Goal: Obtain resource: Download file/media

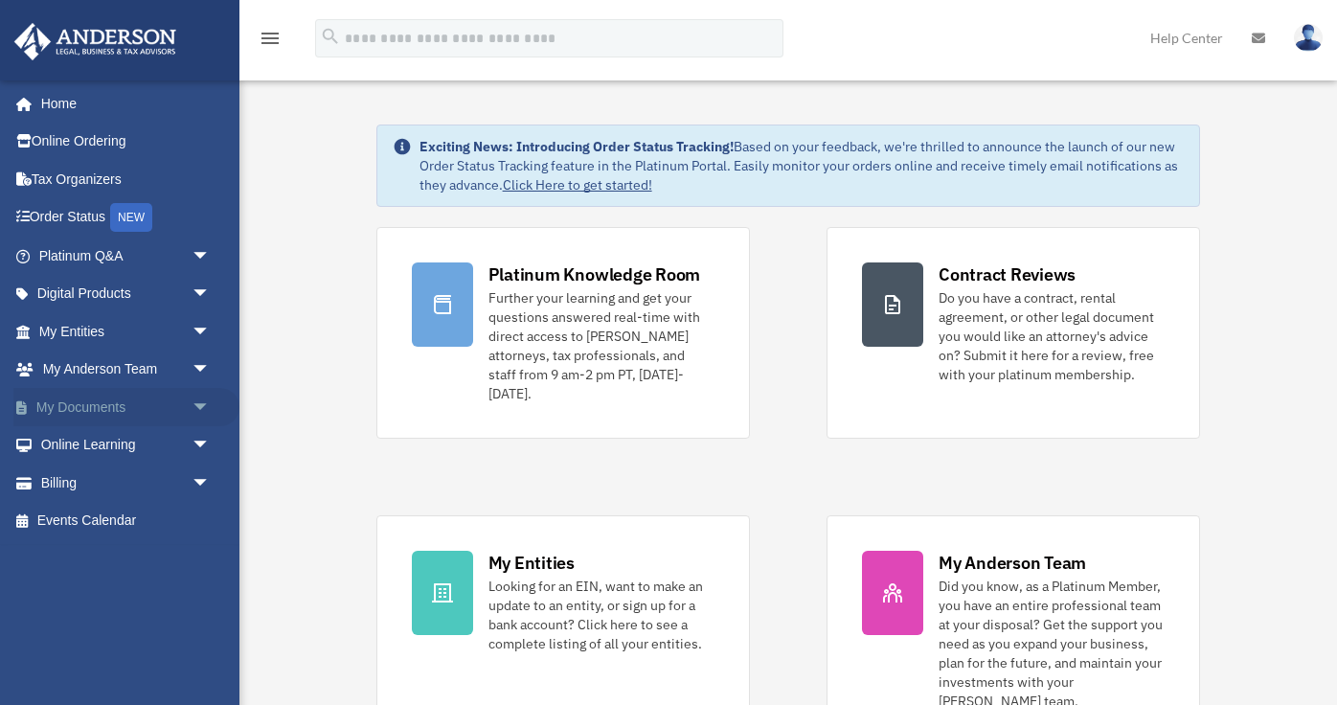
click at [146, 399] on link "My Documents arrow_drop_down" at bounding box center [126, 407] width 226 height 38
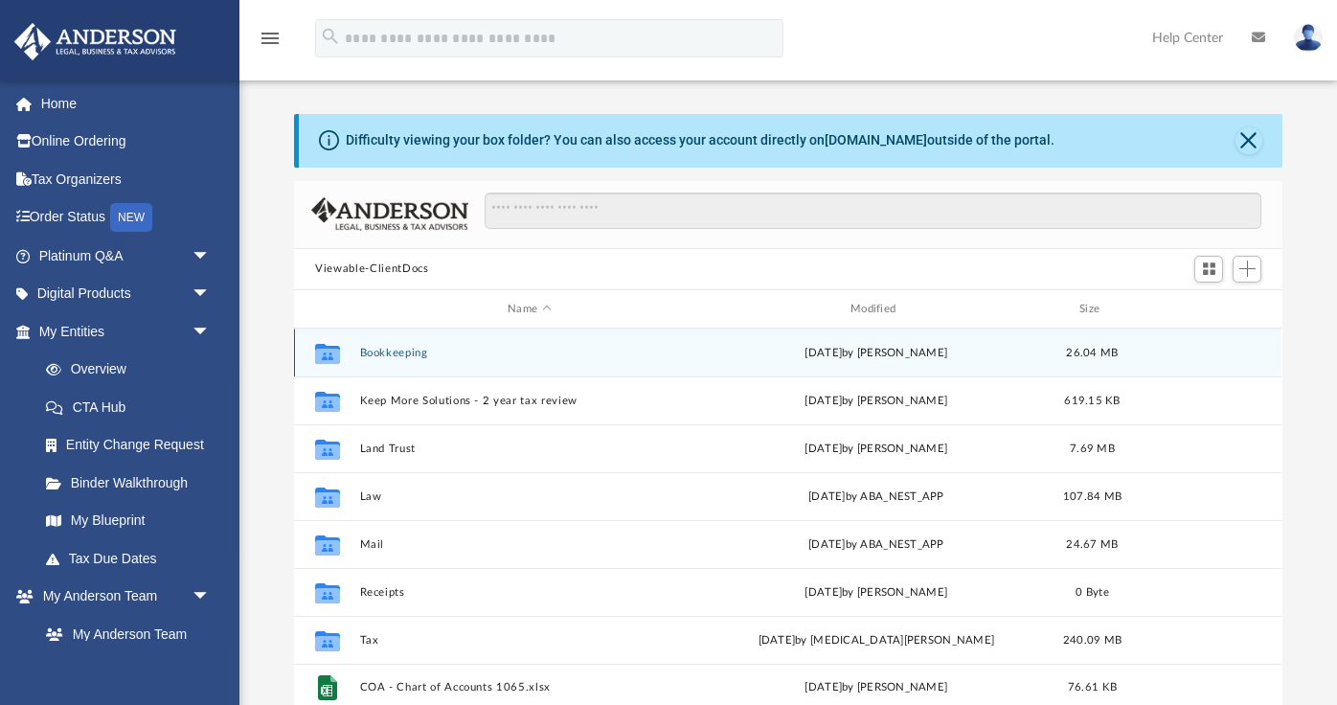
scroll to position [435, 987]
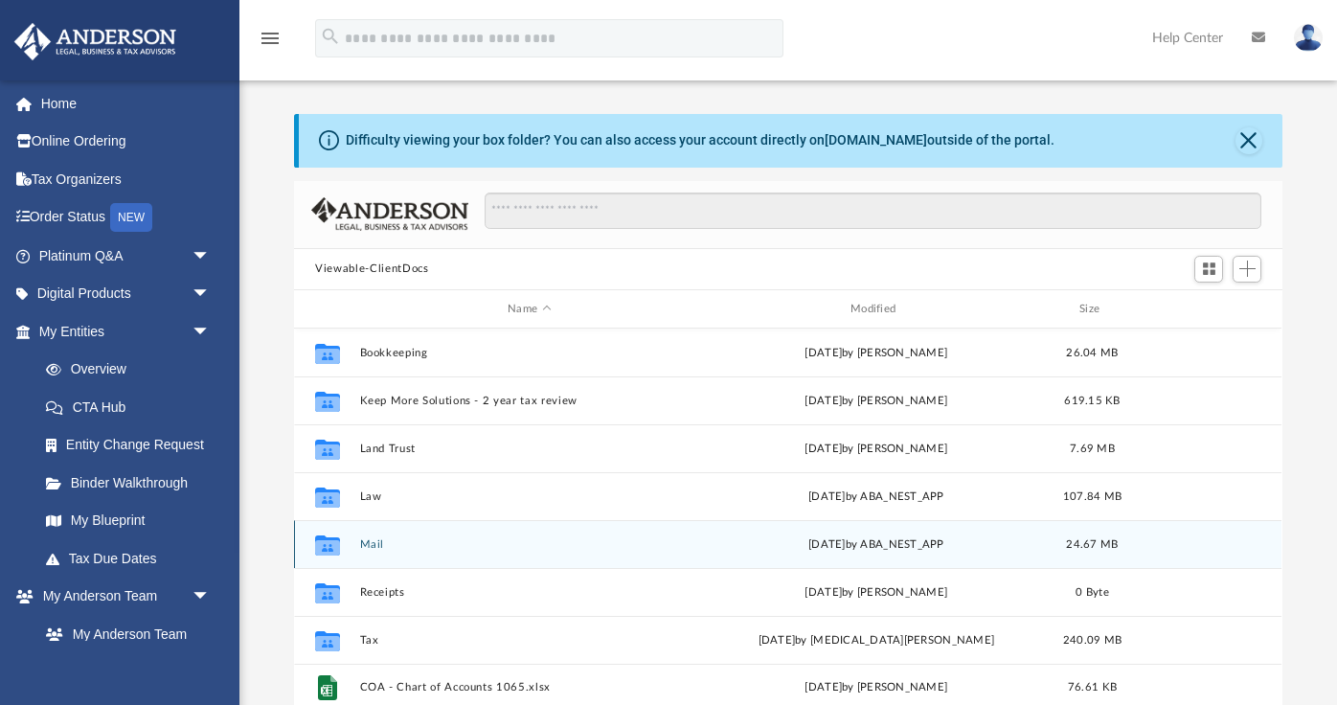
click at [373, 548] on button "Mail" at bounding box center [529, 544] width 339 height 12
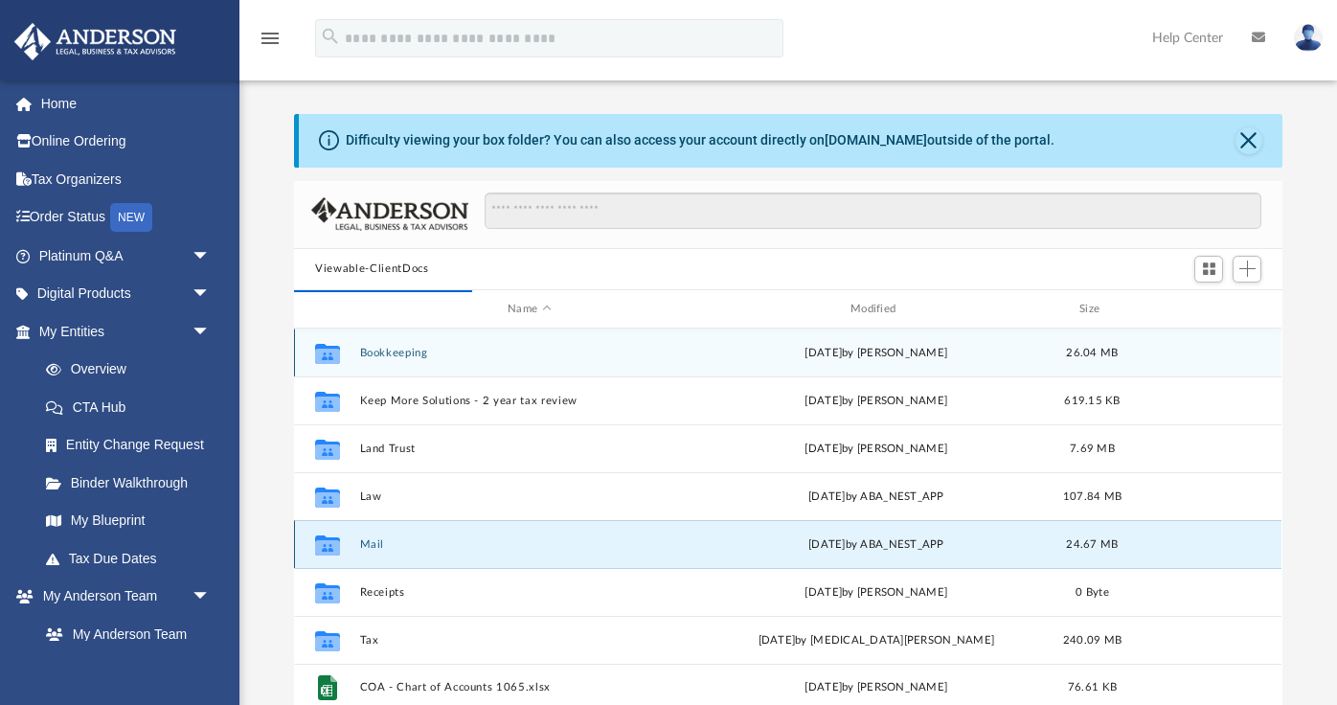
scroll to position [1, 0]
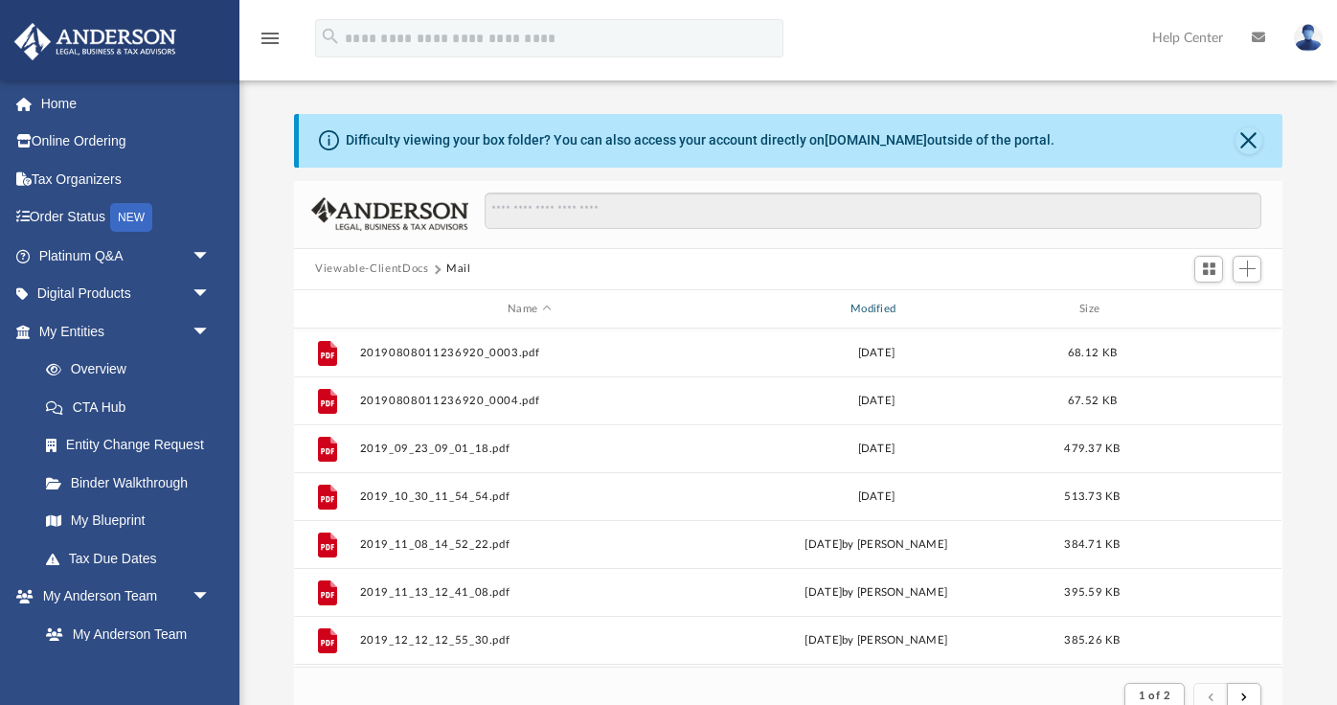
click at [853, 305] on div "Modified" at bounding box center [876, 309] width 339 height 17
click at [885, 310] on div "Modified" at bounding box center [876, 309] width 339 height 17
click at [884, 310] on div "Modified" at bounding box center [876, 309] width 339 height 17
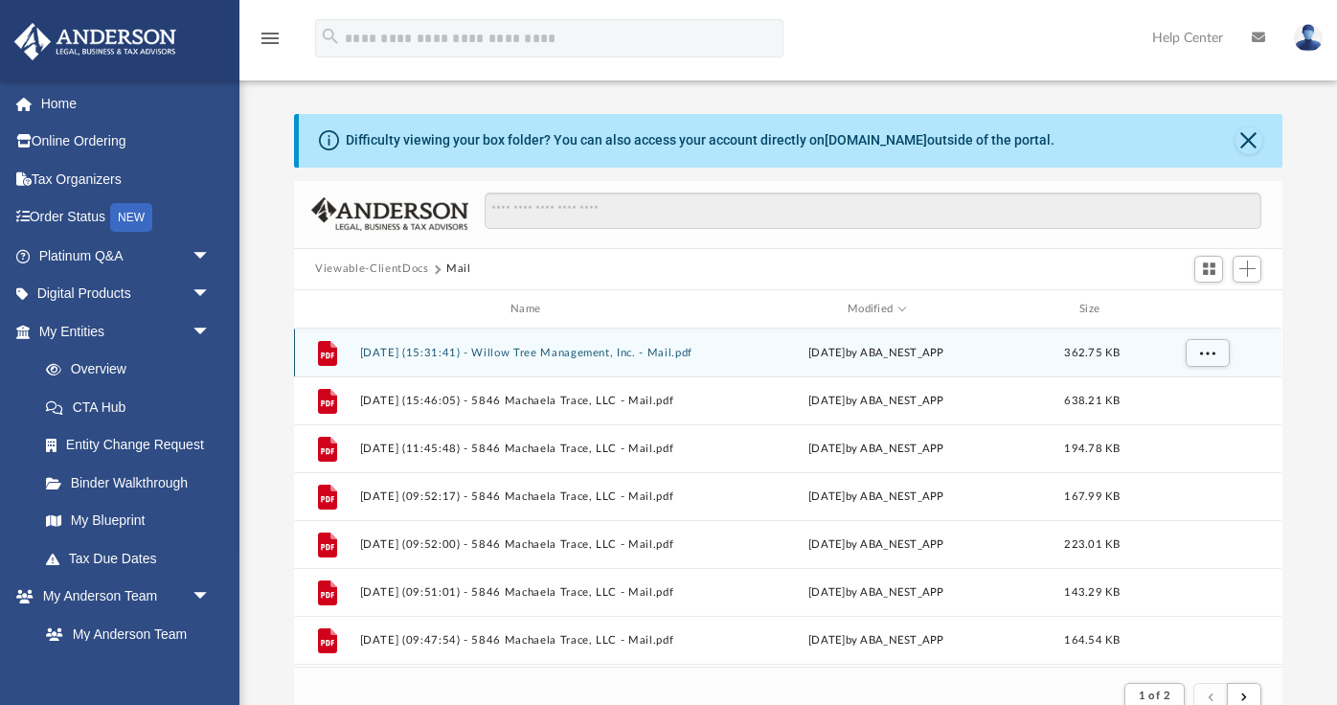
click at [626, 351] on button "[DATE] (15:31:41) - Willow Tree Management, Inc. - Mail.pdf" at bounding box center [529, 353] width 339 height 12
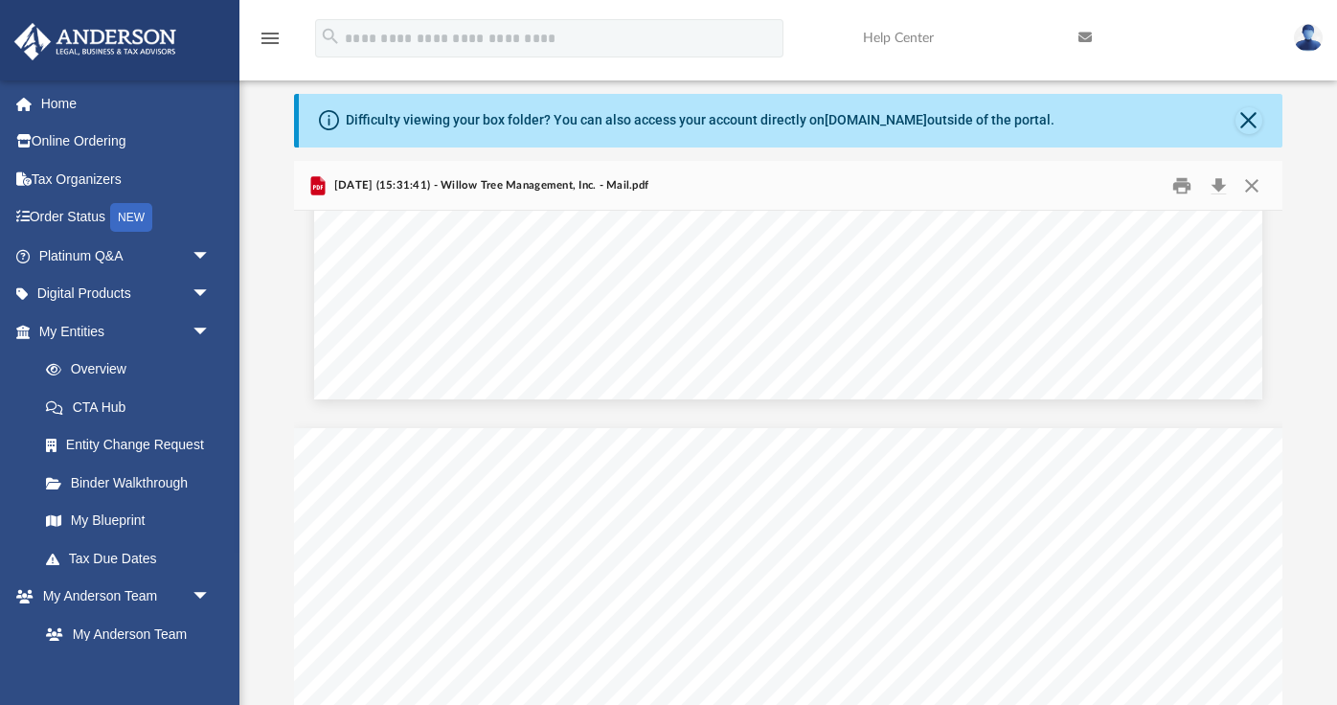
scroll to position [3076, 0]
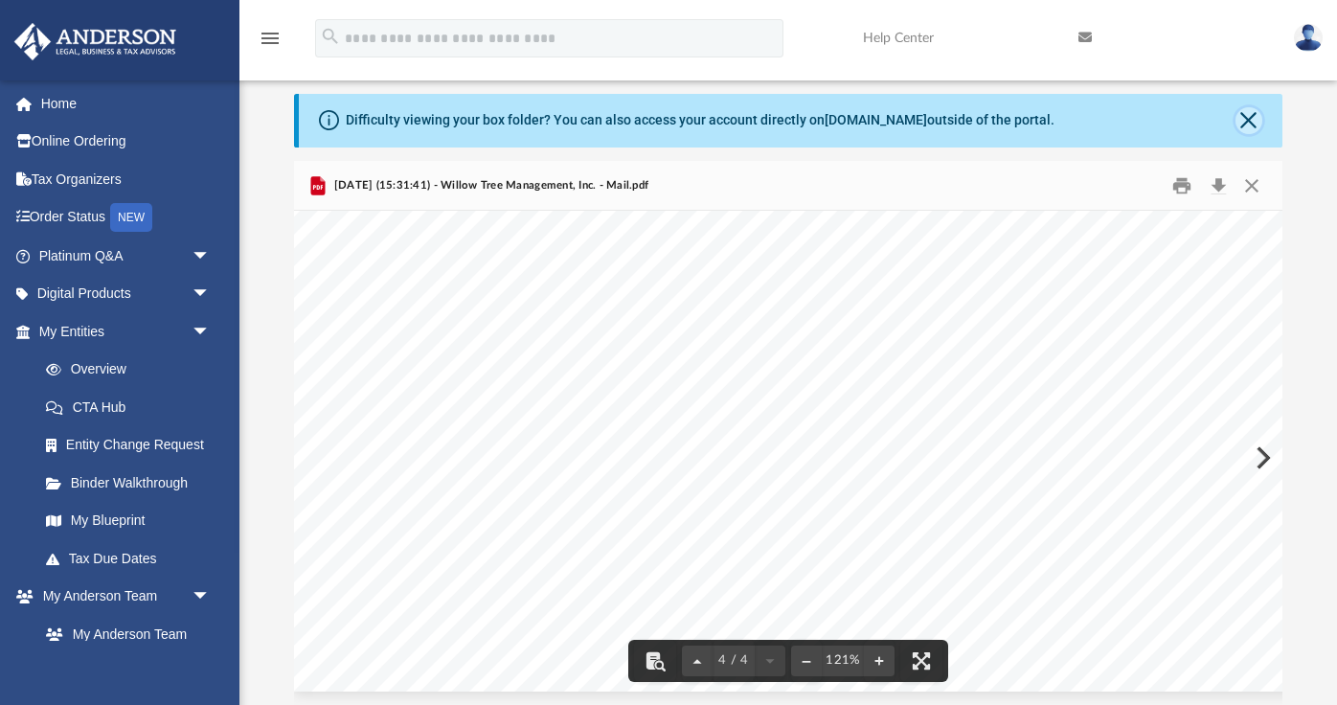
click at [1239, 119] on button "Close" at bounding box center [1248, 120] width 27 height 27
